Goal: Information Seeking & Learning: Learn about a topic

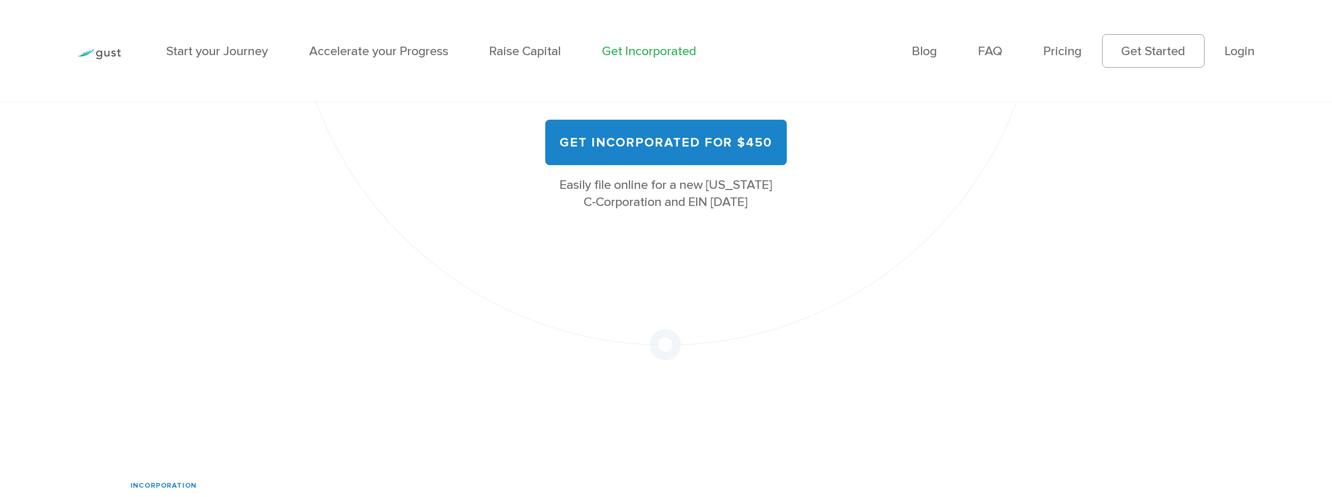
scroll to position [311, 0]
click at [1053, 52] on link "Pricing" at bounding box center [1062, 51] width 38 height 15
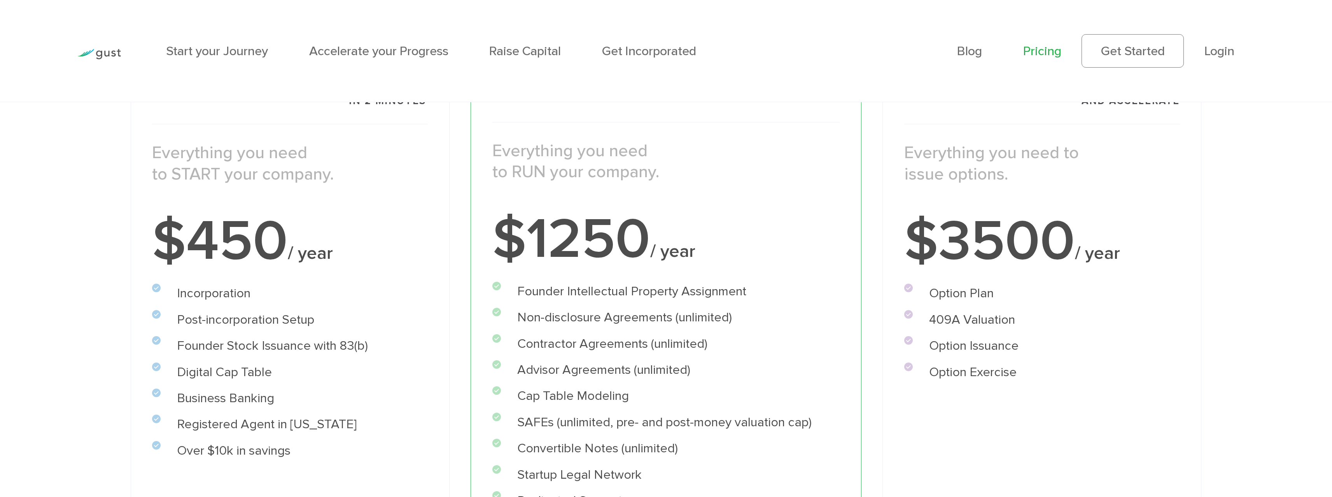
scroll to position [233, 0]
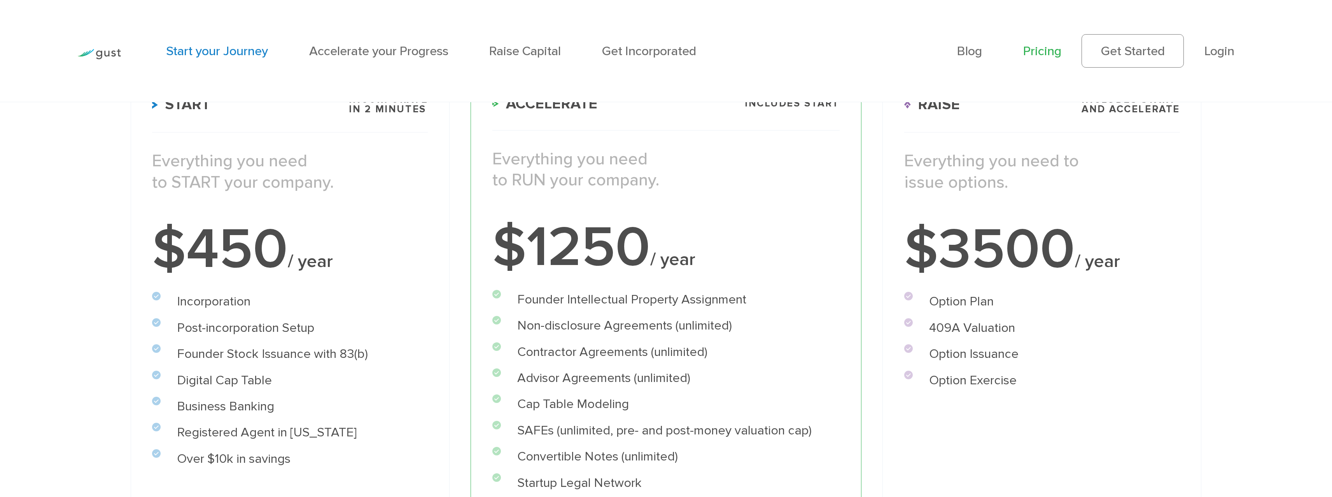
click at [201, 53] on link "Start your Journey" at bounding box center [217, 51] width 102 height 15
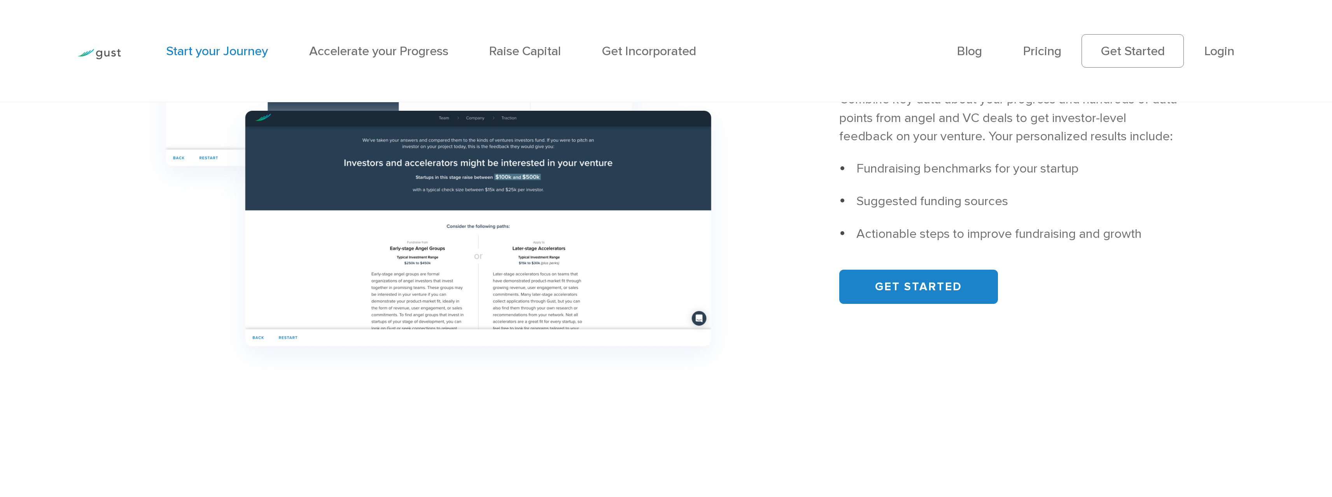
scroll to position [739, 0]
